Goal: Task Accomplishment & Management: Manage account settings

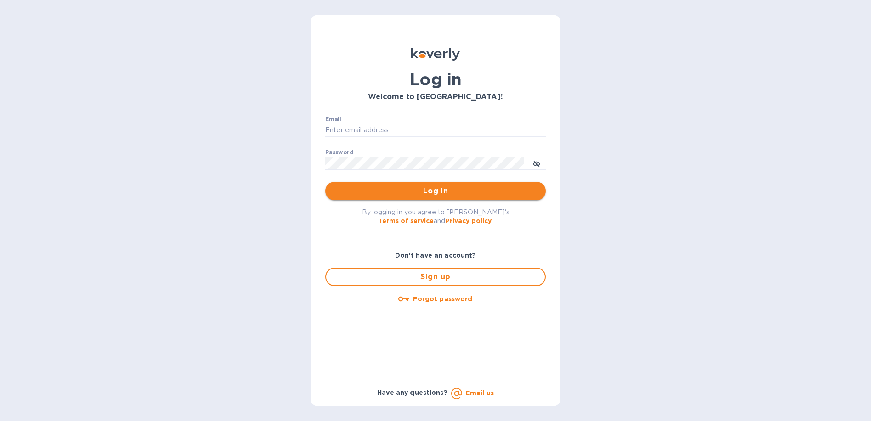
type input "[EMAIL_ADDRESS][DOMAIN_NAME]"
click at [400, 192] on span "Log in" at bounding box center [436, 191] width 206 height 11
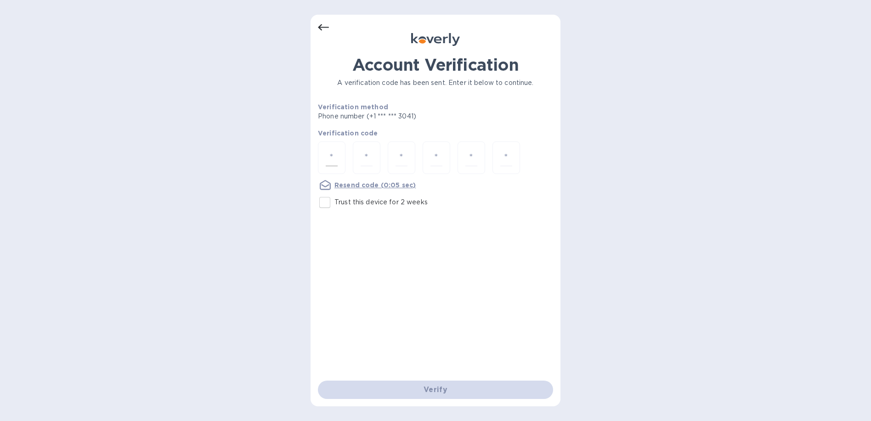
click at [334, 153] on input "number" at bounding box center [332, 157] width 12 height 17
type input "3"
type input "7"
type input "3"
type input "6"
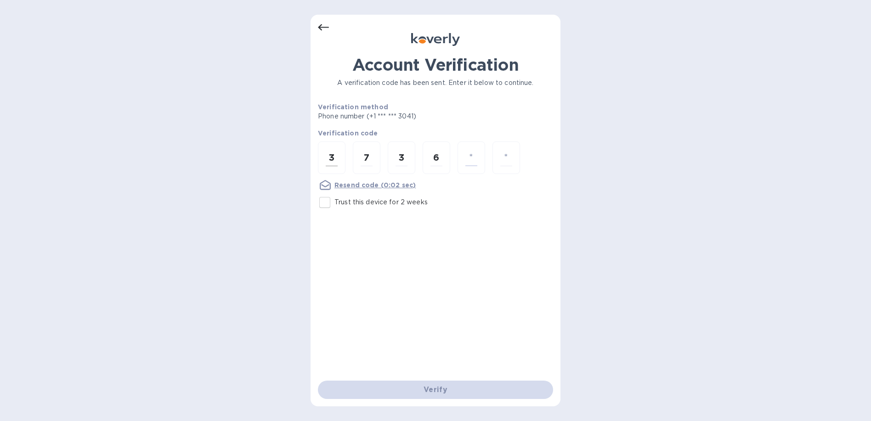
type input "5"
type input "4"
